Goal: Task Accomplishment & Management: Complete application form

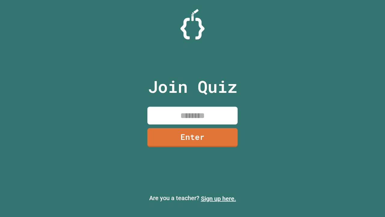
click at [219, 198] on link "Sign up here." at bounding box center [218, 198] width 35 height 7
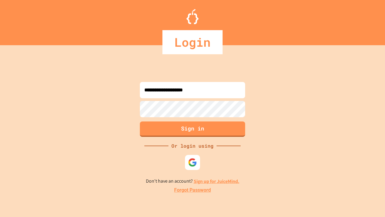
type input "**********"
